Goal: Navigation & Orientation: Find specific page/section

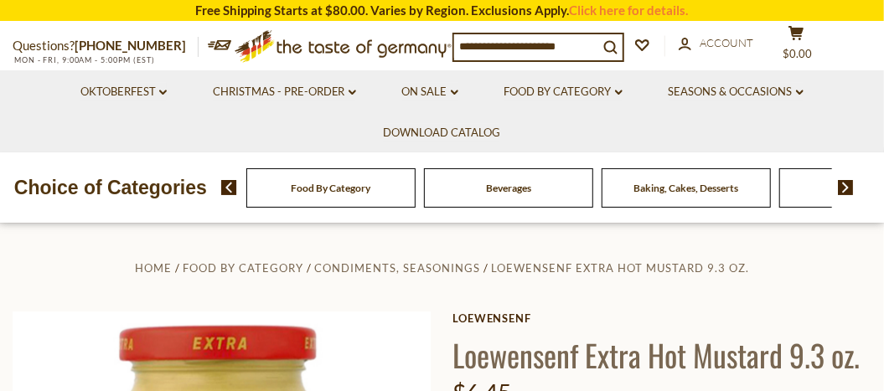
scroll to position [362, 0]
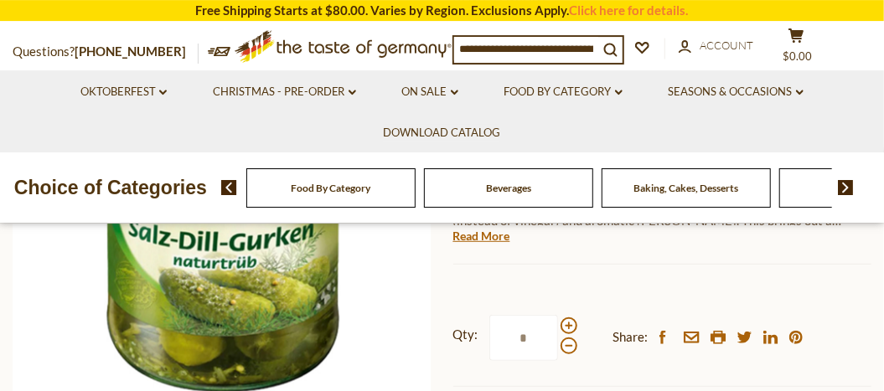
scroll to position [362, 0]
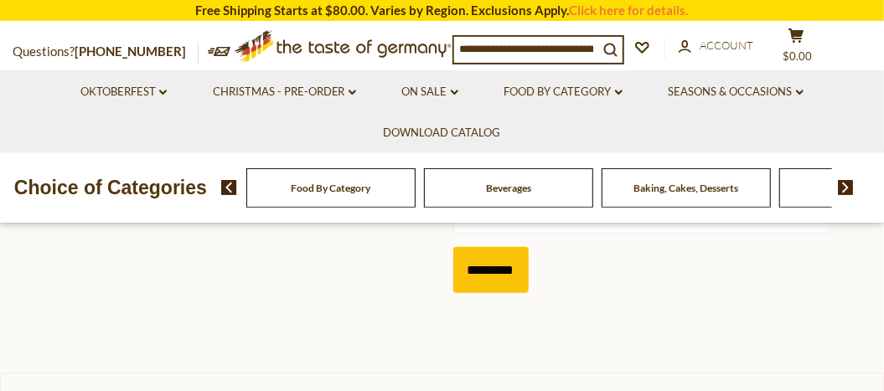
scroll to position [724, 0]
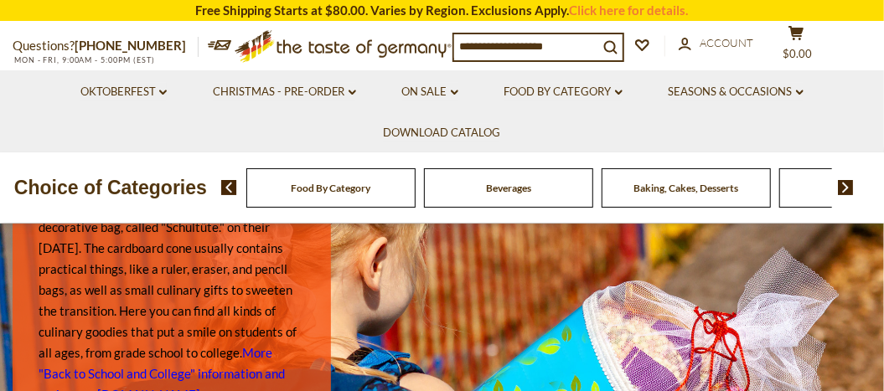
click at [694, 186] on span "Baking, Cakes, Desserts" at bounding box center [685, 188] width 105 height 13
click at [696, 187] on span "Baking, Cakes, Desserts" at bounding box center [685, 188] width 105 height 13
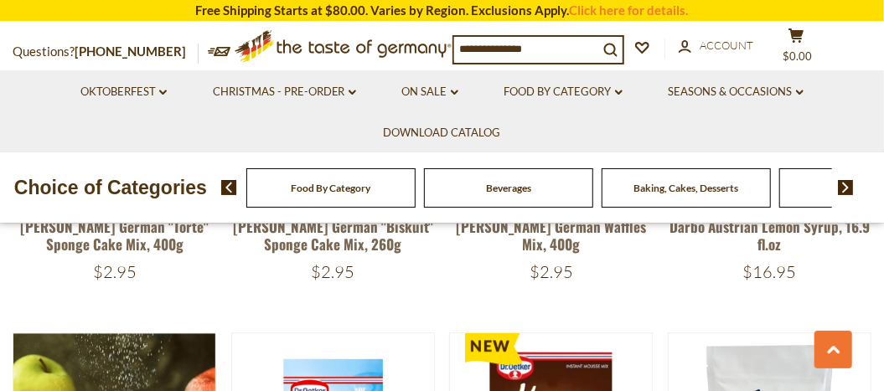
scroll to position [1087, 0]
